Goal: Information Seeking & Learning: Find specific fact

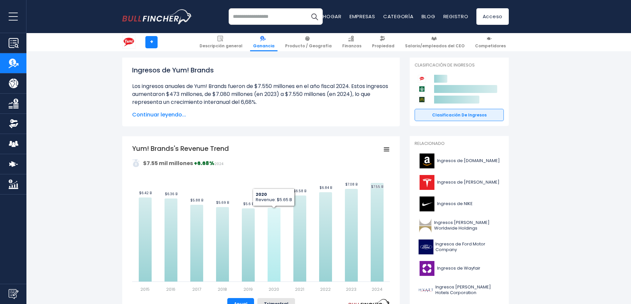
scroll to position [33, 0]
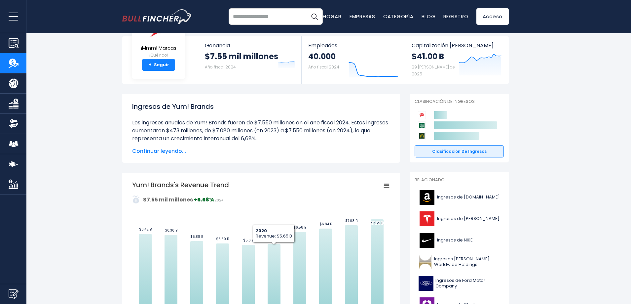
click at [252, 11] on input "search" at bounding box center [276, 16] width 94 height 17
type input "***"
click at [306, 8] on button "Buscar" at bounding box center [314, 16] width 17 height 17
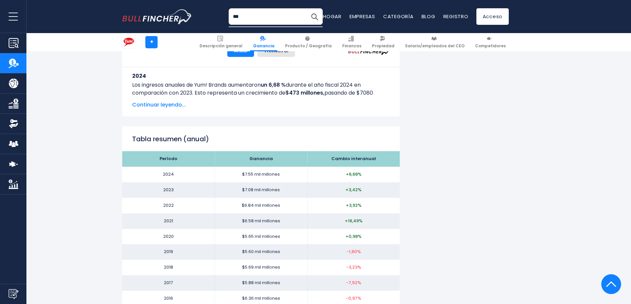
scroll to position [628, 0]
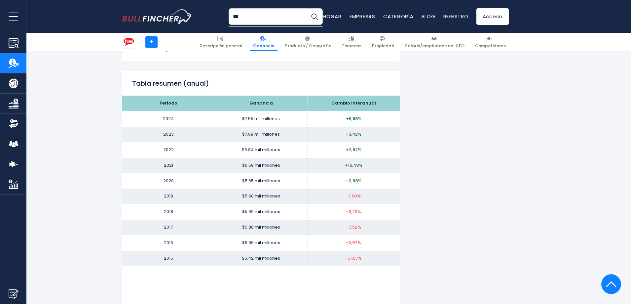
click at [346, 115] on font "+6,68%" at bounding box center [354, 118] width 16 height 6
drag, startPoint x: 348, startPoint y: 131, endPoint x: 347, endPoint y: 142, distance: 11.3
click at [347, 138] on td "+3,42%" at bounding box center [353, 135] width 92 height 16
click at [347, 170] on td "+16,49%" at bounding box center [353, 166] width 92 height 16
drag, startPoint x: 344, startPoint y: 186, endPoint x: 339, endPoint y: 197, distance: 11.8
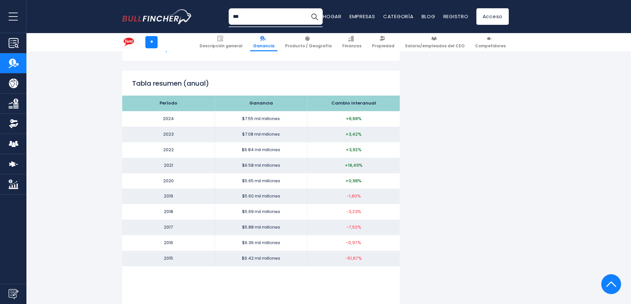
click at [342, 191] on tbody "Período Ganancia Cambio interanual 2024 $7.55 mil millones +6,68% 2023 $7.08 mi…" at bounding box center [260, 180] width 277 height 170
click at [339, 197] on td "-1,60%" at bounding box center [353, 196] width 92 height 16
click at [315, 155] on td "+3,92%" at bounding box center [353, 150] width 92 height 16
click at [283, 121] on td "$7.55 mil millones" at bounding box center [261, 119] width 92 height 16
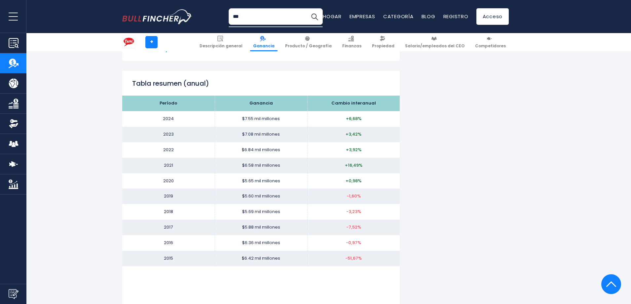
drag, startPoint x: 281, startPoint y: 122, endPoint x: 266, endPoint y: 127, distance: 16.4
click at [274, 125] on td "$7.55 mil millones" at bounding box center [261, 119] width 92 height 16
click at [257, 127] on td "$7.08 mil millones" at bounding box center [261, 135] width 92 height 16
drag, startPoint x: 284, startPoint y: 156, endPoint x: 269, endPoint y: 169, distance: 19.9
click at [279, 162] on tbody "Período Ganancia Cambio interanual 2024 $7.55 mil millones +6,68% 2023 $7.08 mi…" at bounding box center [260, 180] width 277 height 170
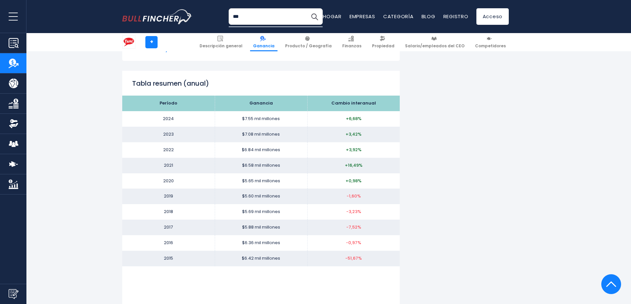
drag, startPoint x: 263, startPoint y: 187, endPoint x: 280, endPoint y: 216, distance: 33.7
click at [267, 194] on tbody "Período Ganancia Cambio interanual 2024 $7.55 mil millones +6,68% 2023 $7.08 mi…" at bounding box center [260, 180] width 277 height 170
drag, startPoint x: 280, startPoint y: 216, endPoint x: 281, endPoint y: 223, distance: 7.1
click at [280, 221] on tbody "Período Ganancia Cambio interanual 2024 $7.55 mil millones +6,68% 2023 $7.08 mi…" at bounding box center [260, 180] width 277 height 170
click at [283, 237] on td "$6.36 mil millones" at bounding box center [261, 243] width 92 height 16
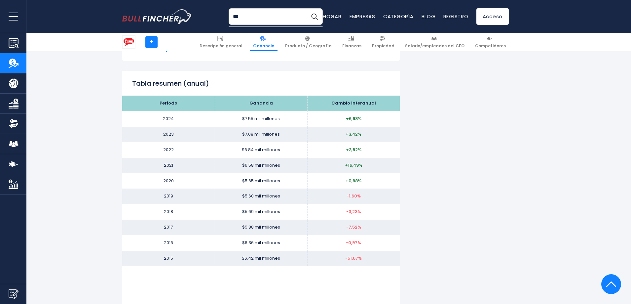
click at [283, 237] on td "$6.36 mil millones" at bounding box center [261, 243] width 92 height 16
drag, startPoint x: 281, startPoint y: 237, endPoint x: 274, endPoint y: 229, distance: 10.1
click at [279, 236] on td "$6.36 mil millones" at bounding box center [261, 243] width 92 height 16
drag, startPoint x: 274, startPoint y: 229, endPoint x: 266, endPoint y: 188, distance: 42.2
click at [272, 220] on td "$5.88 mil millones" at bounding box center [261, 227] width 92 height 16
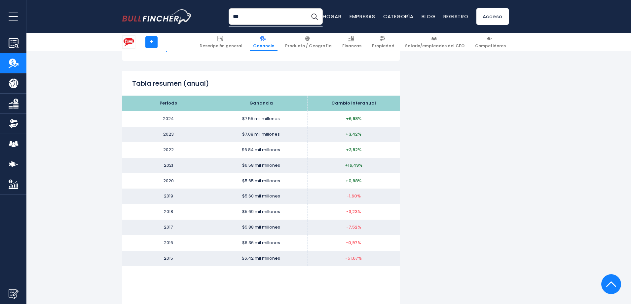
click at [266, 185] on td "$5.65 mil millones" at bounding box center [261, 181] width 92 height 16
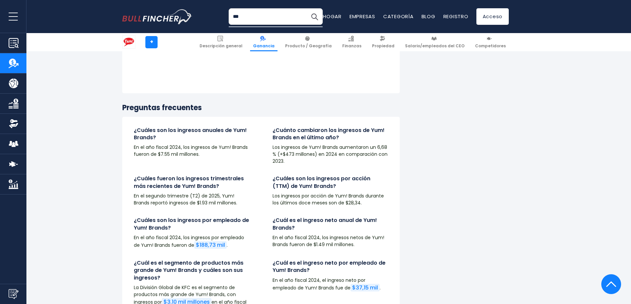
scroll to position [1817, 0]
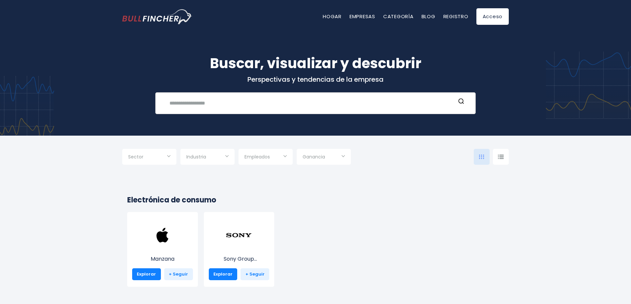
click at [208, 100] on input "text" at bounding box center [310, 103] width 290 height 12
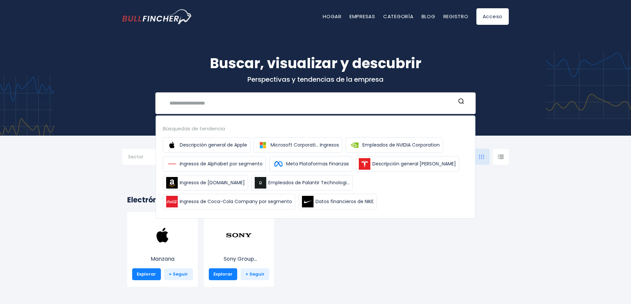
type input "*"
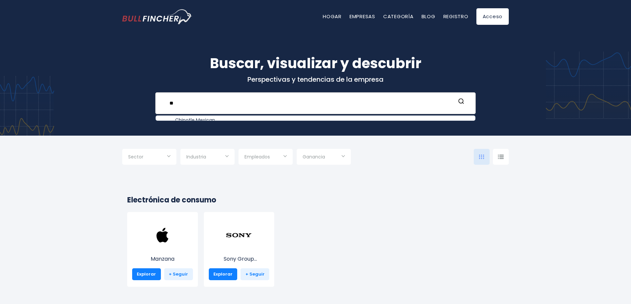
type input "*"
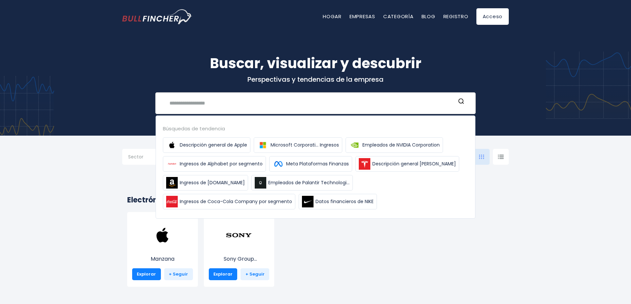
click at [199, 106] on input "text" at bounding box center [310, 103] width 290 height 12
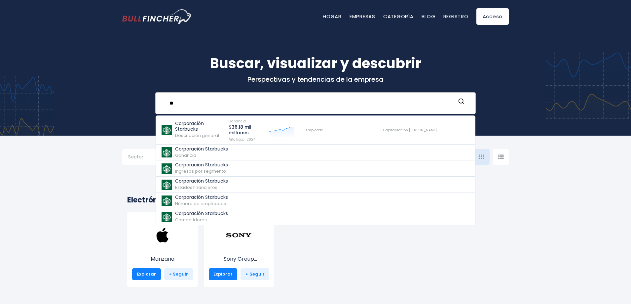
type input "*"
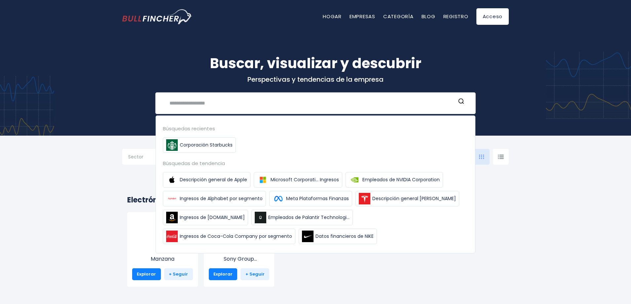
click at [224, 108] on input "text" at bounding box center [310, 103] width 290 height 12
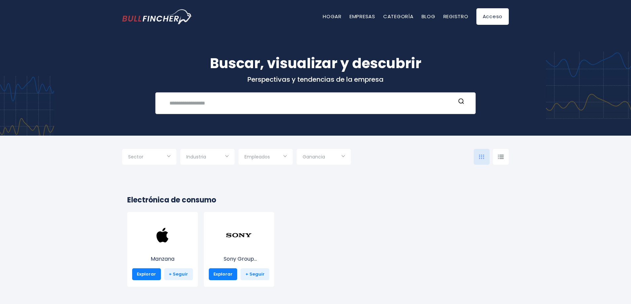
paste input "**********"
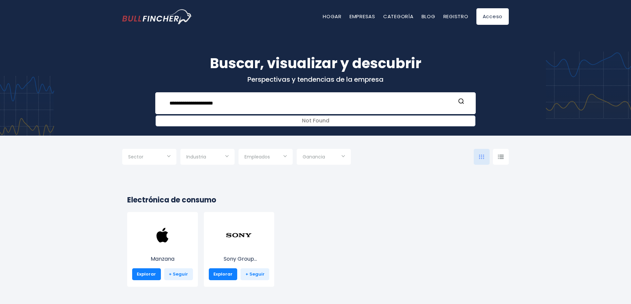
type input "**********"
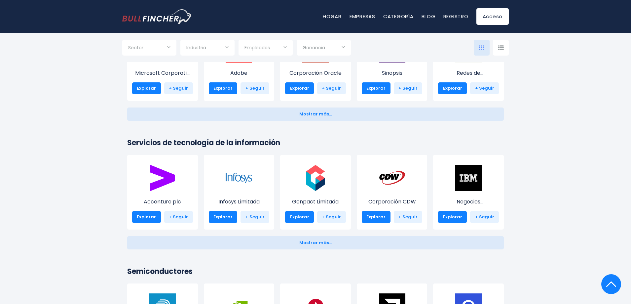
scroll to position [727, 0]
